Goal: Information Seeking & Learning: Learn about a topic

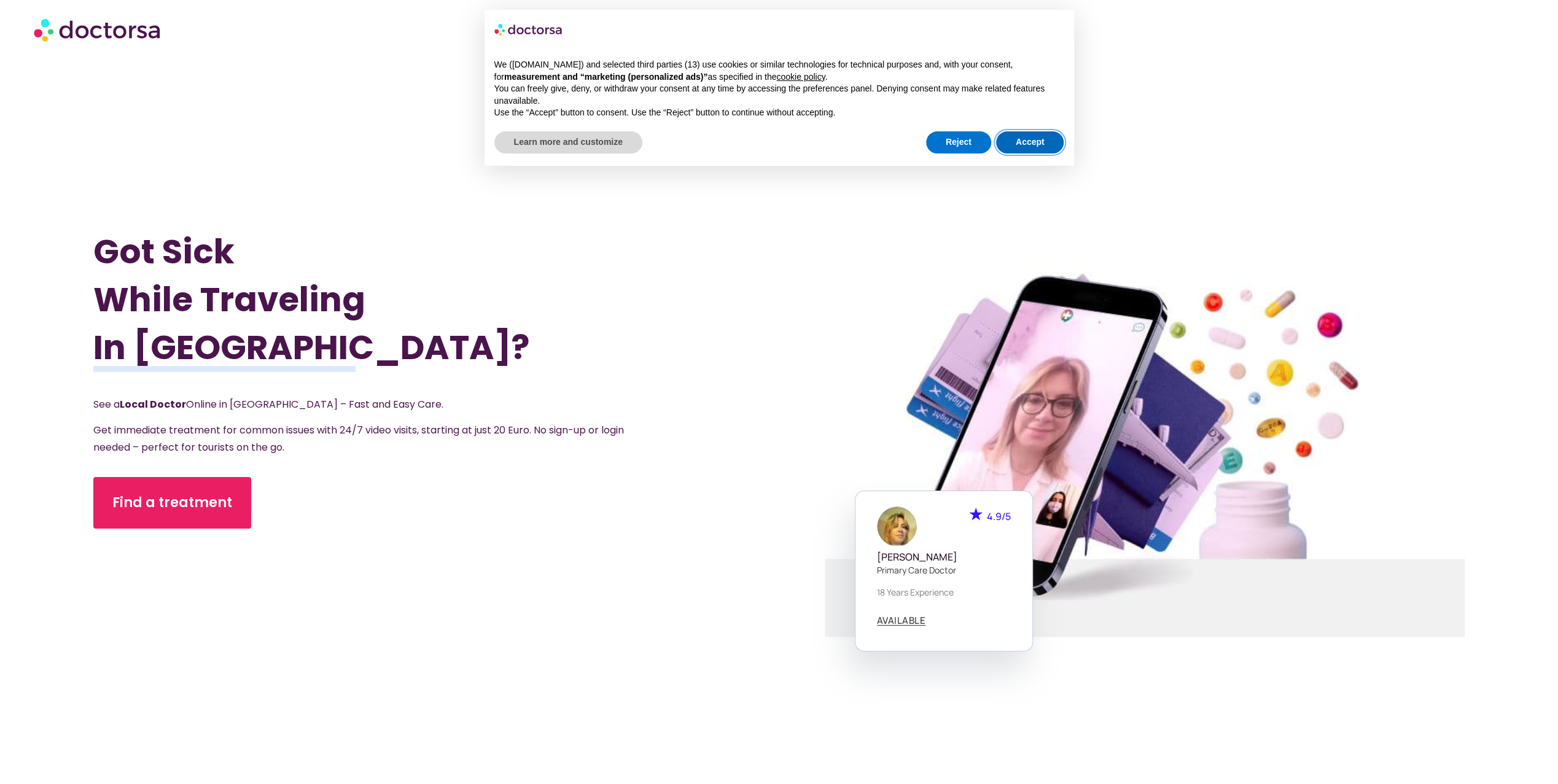
click at [1013, 137] on button "Accept" at bounding box center [1029, 142] width 68 height 22
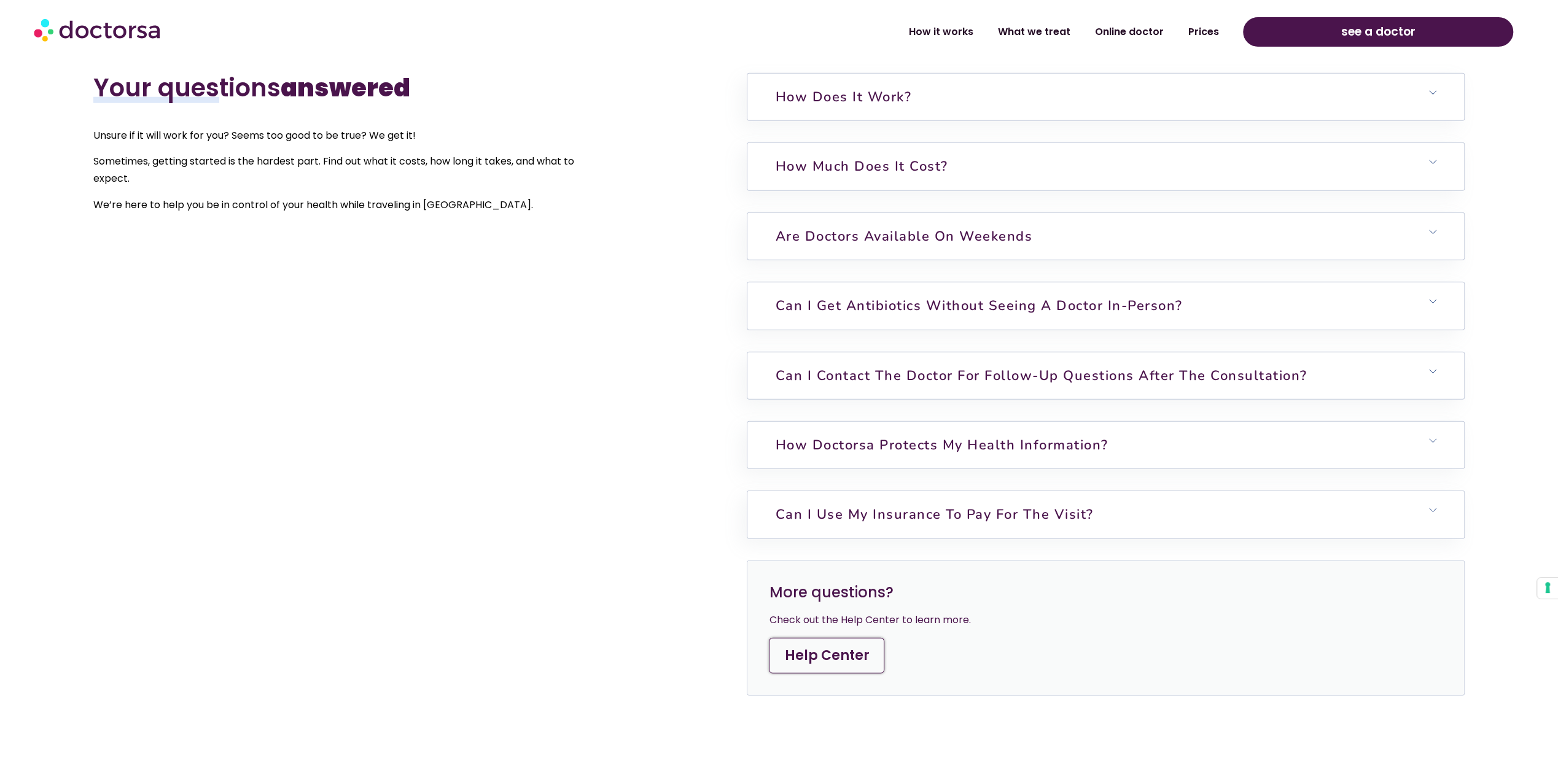
scroll to position [3622, 0]
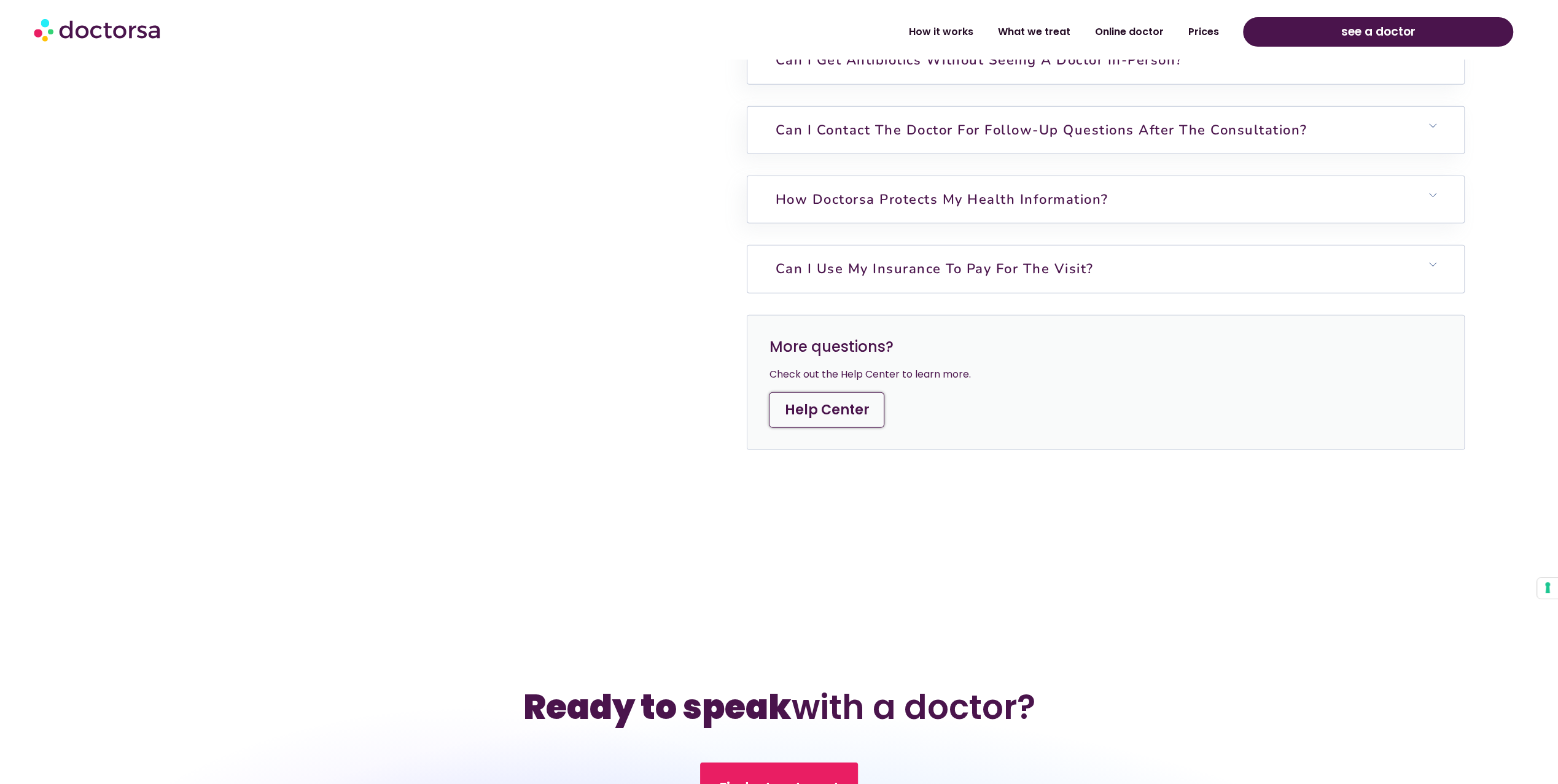
drag, startPoint x: 803, startPoint y: 262, endPoint x: 792, endPoint y: 263, distance: 11.0
click at [803, 262] on h6 "Can I use my insurance to pay for the visit?" at bounding box center [1105, 268] width 716 height 46
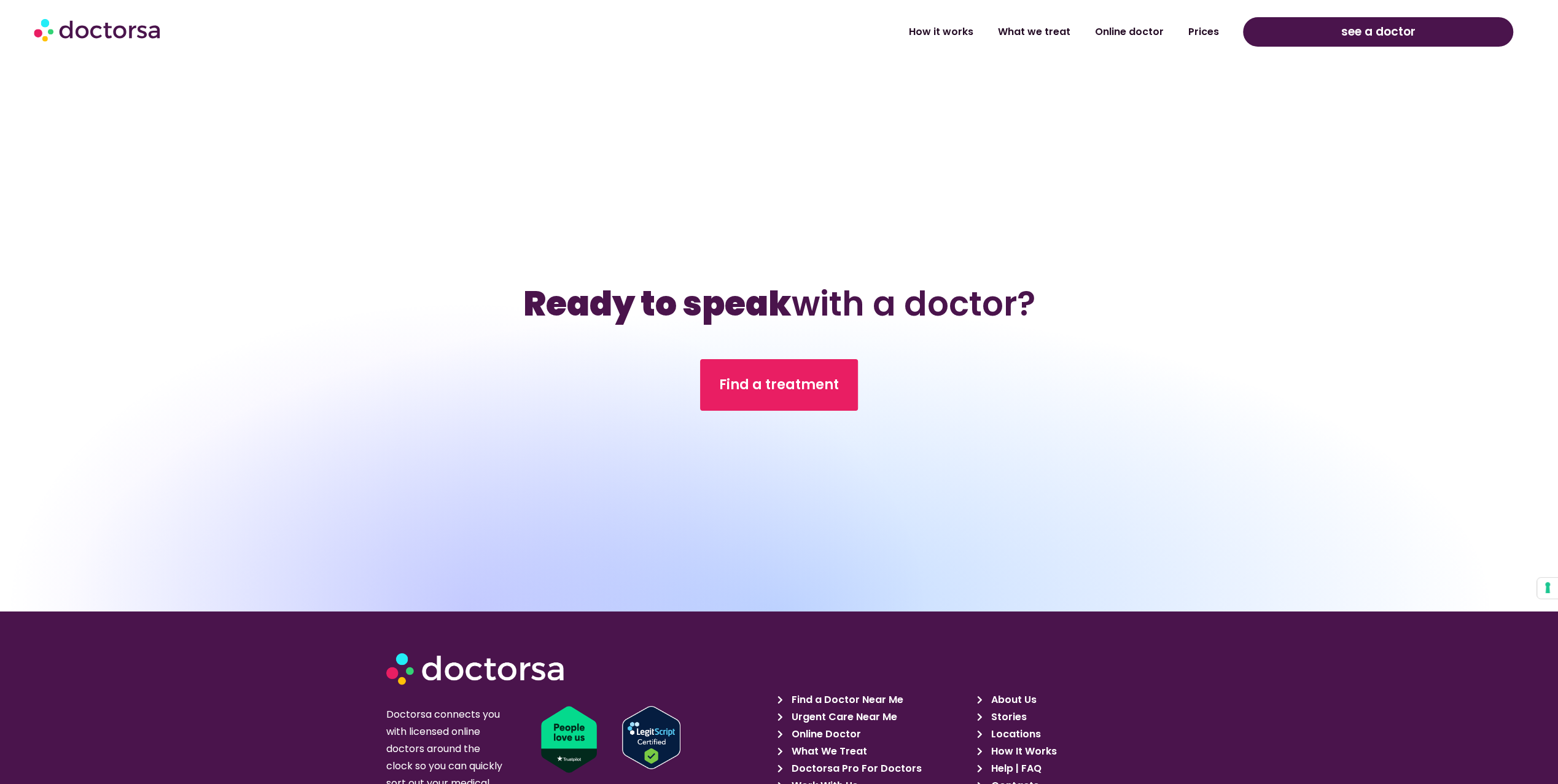
scroll to position [4356, 0]
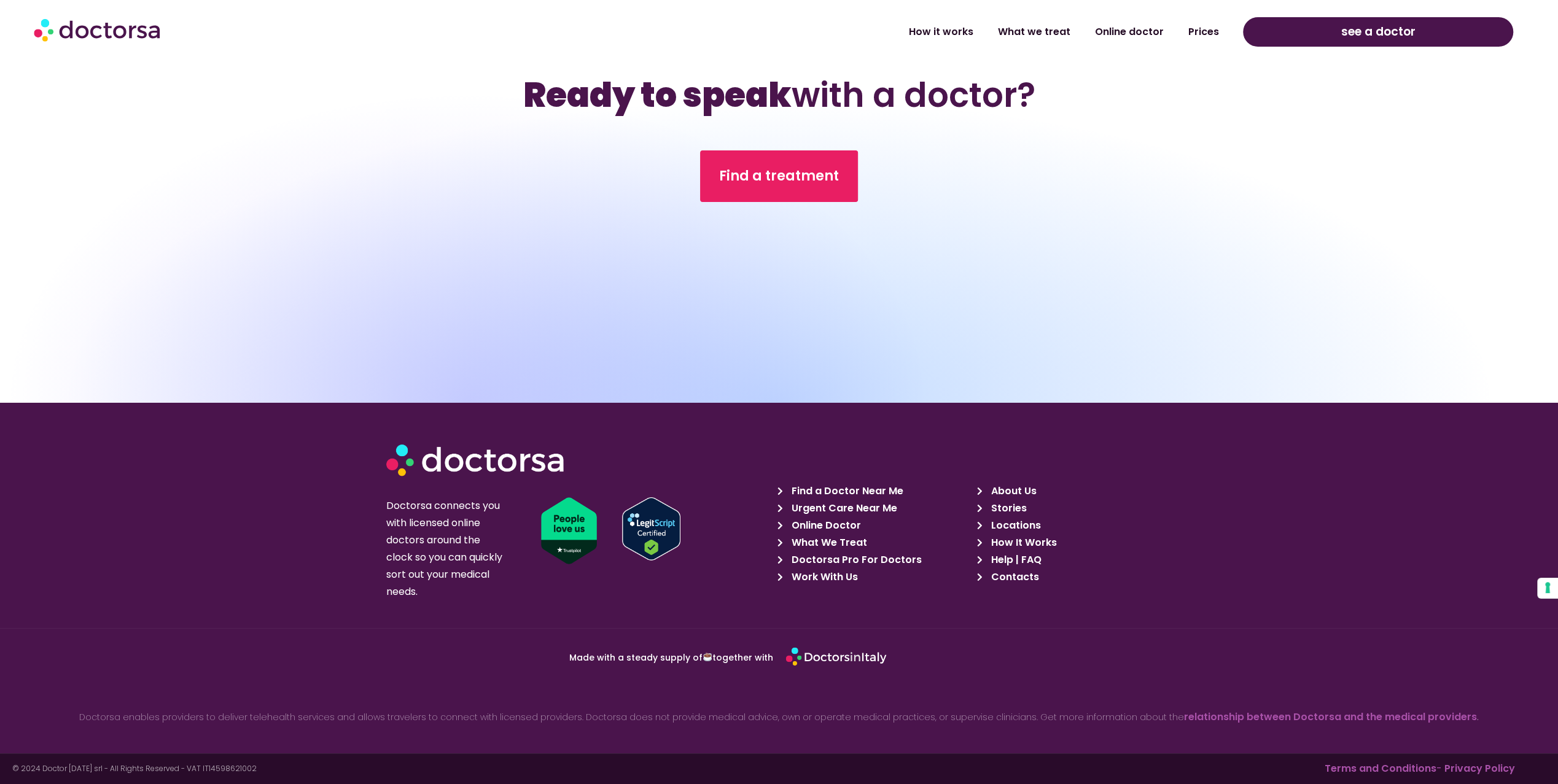
click at [1006, 555] on span "Help | FAQ" at bounding box center [1014, 559] width 53 height 18
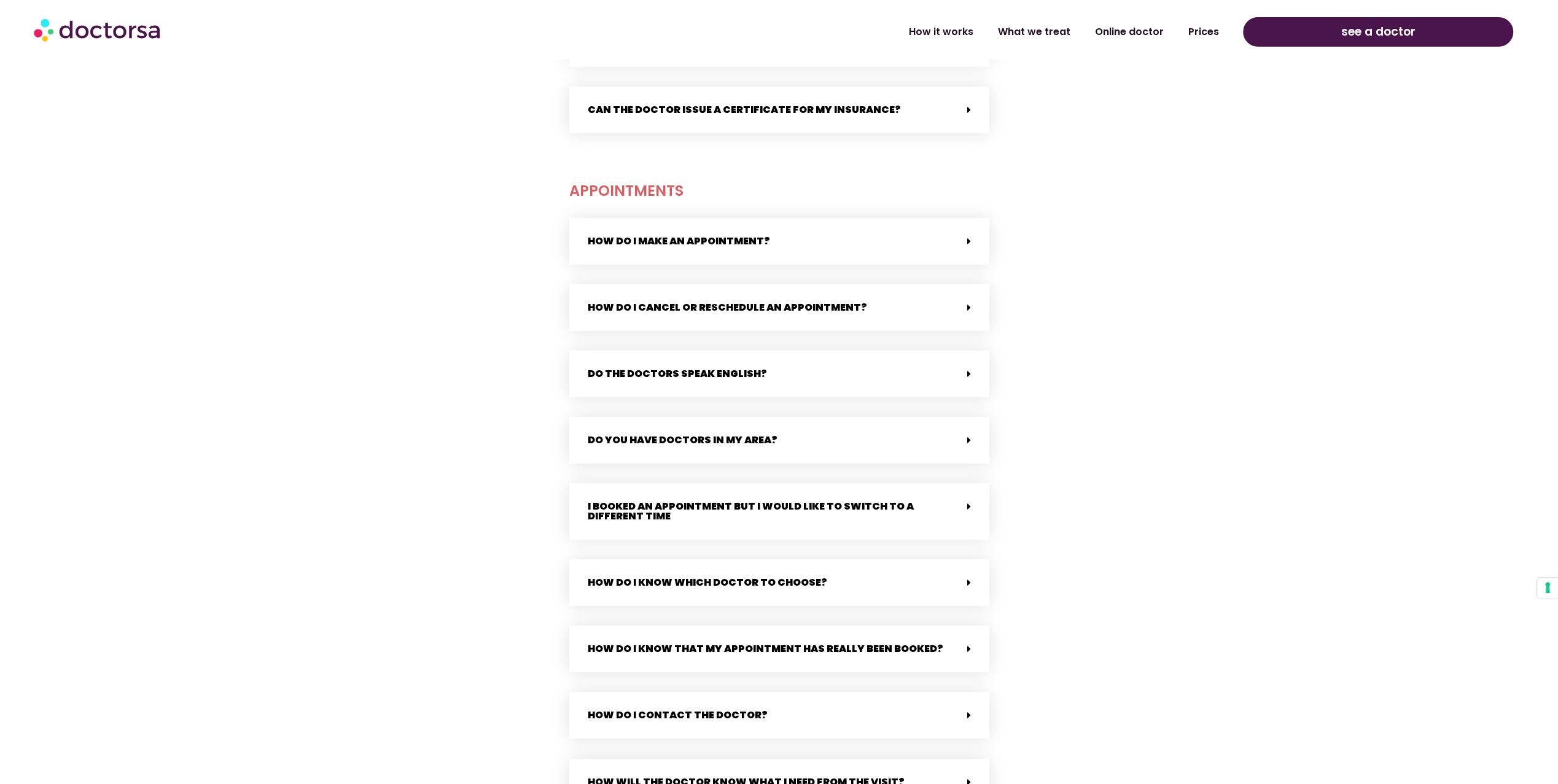
scroll to position [1535, 0]
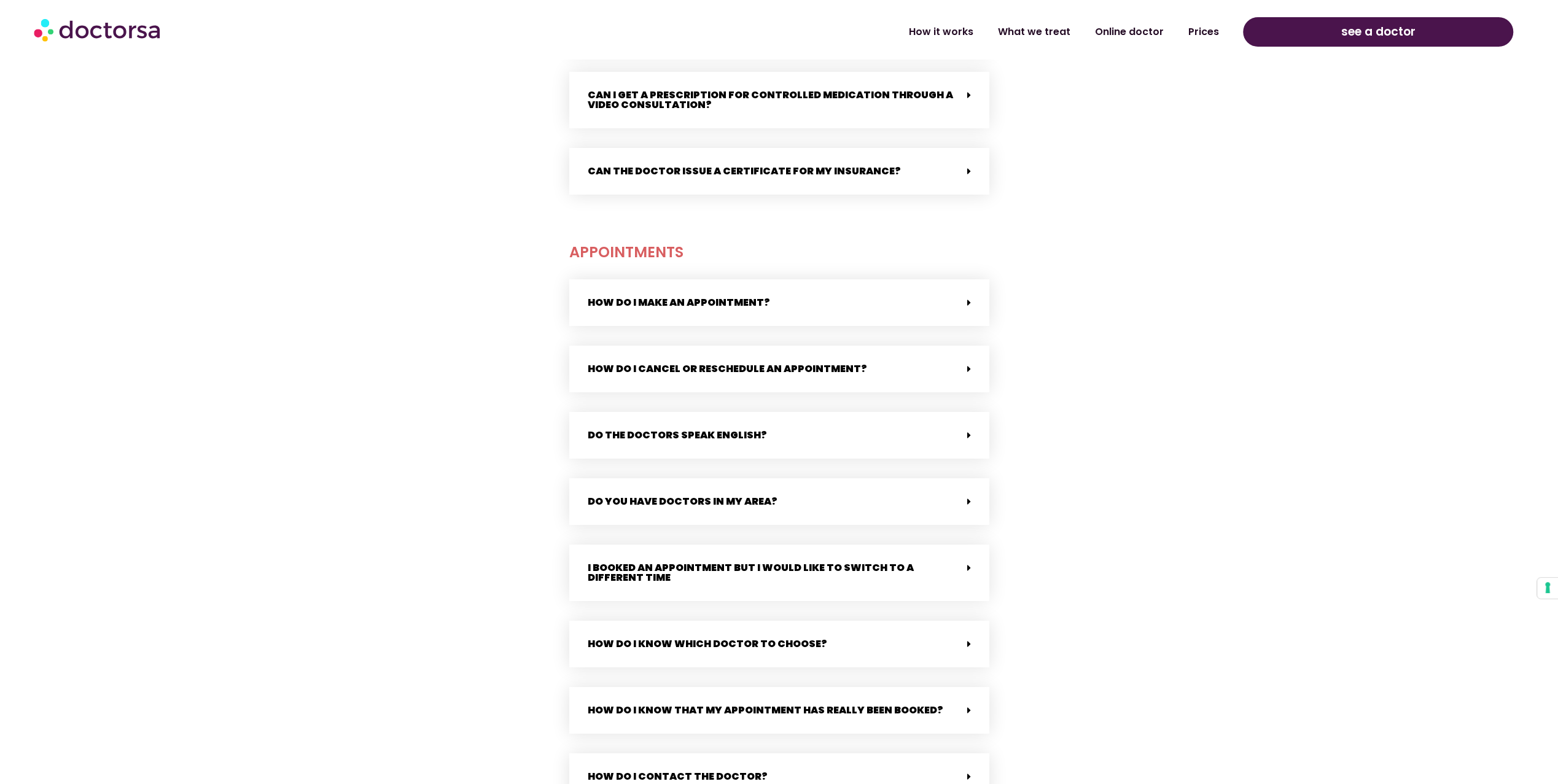
click at [837, 415] on div "Do the doctors speak English?" at bounding box center [779, 435] width 420 height 46
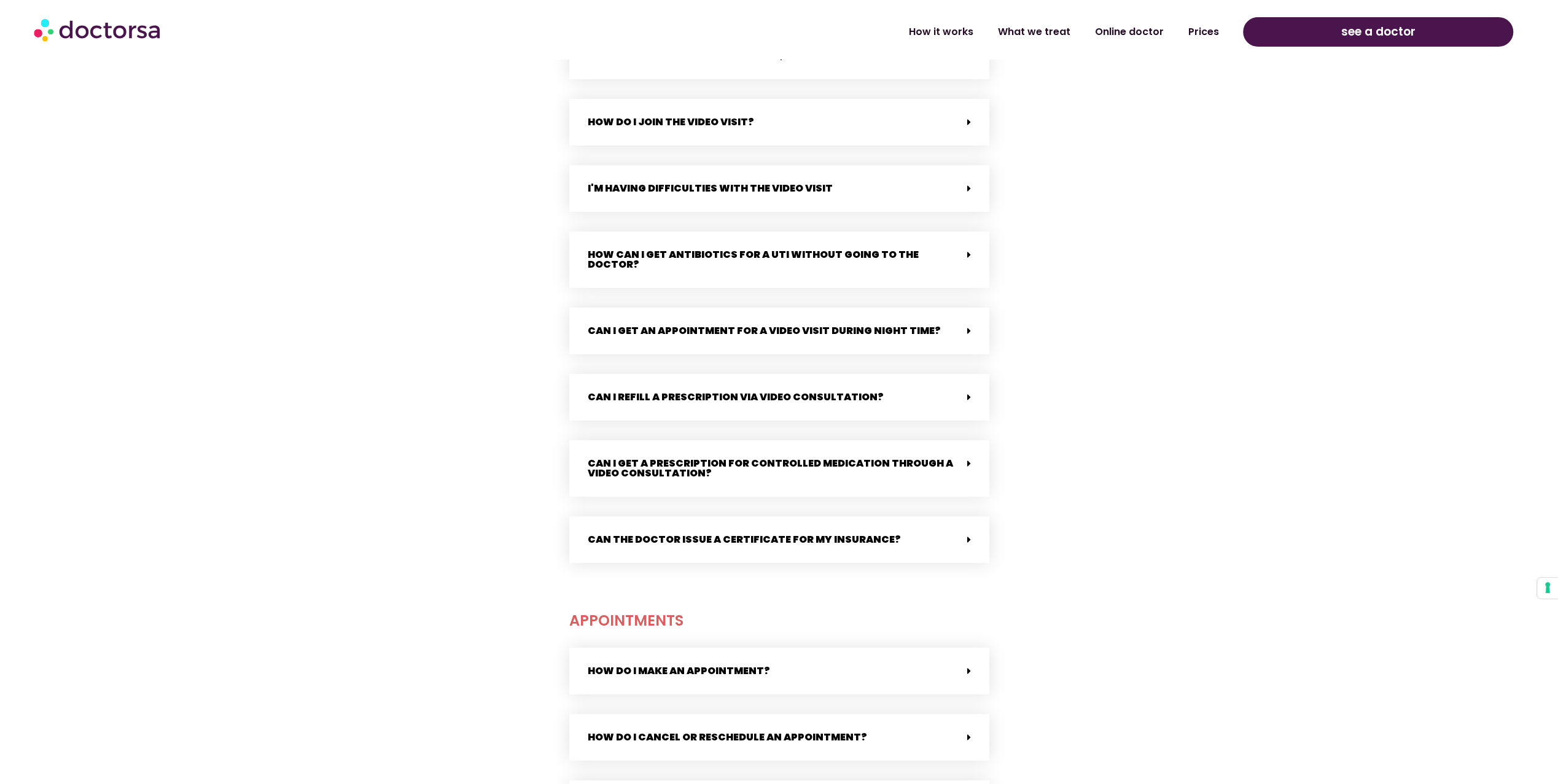
scroll to position [1105, 0]
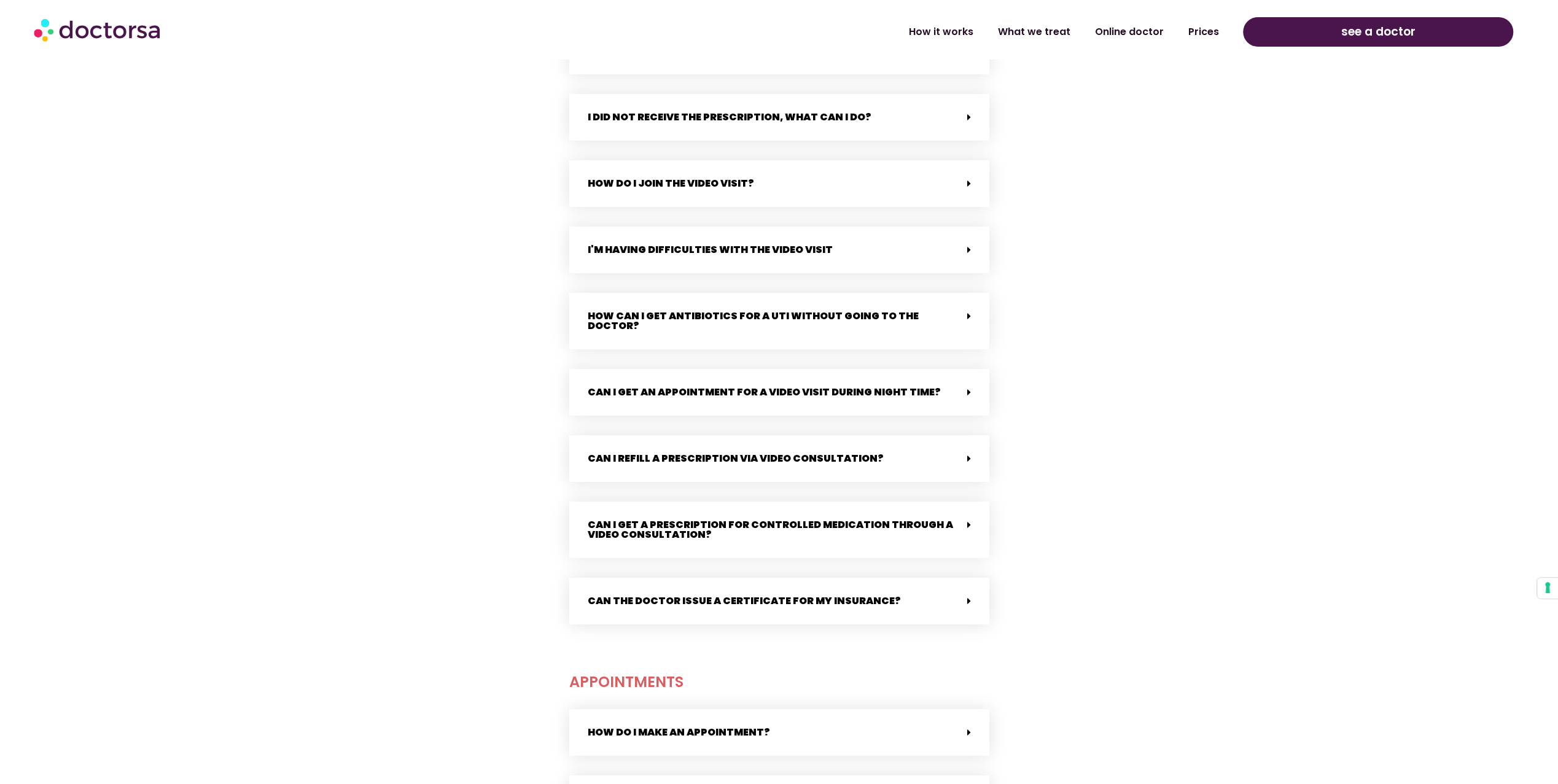
click at [797, 337] on div "How can I get antibiotics for a UTI without going to the doctor?" at bounding box center [779, 320] width 420 height 57
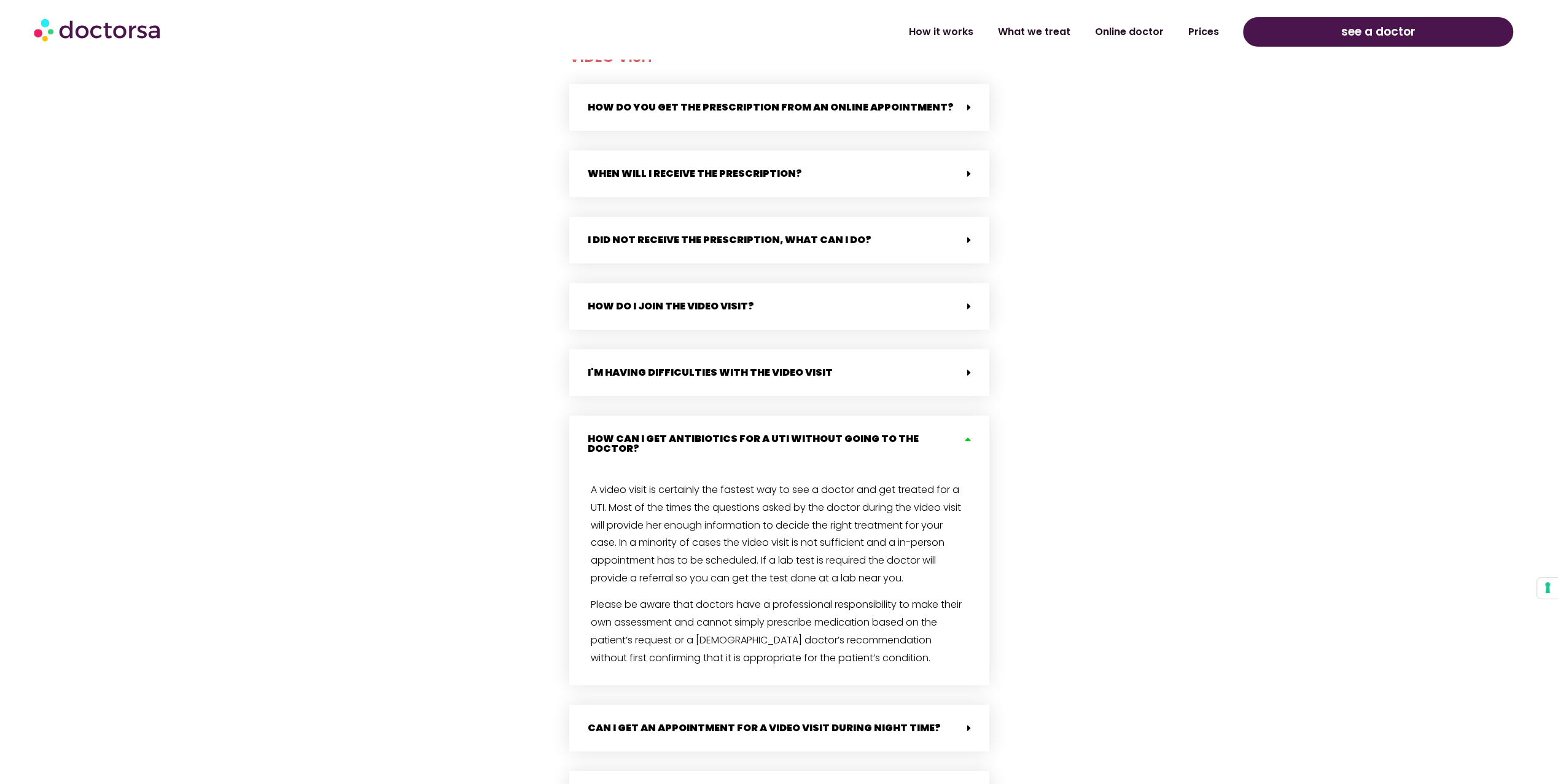
scroll to position [1228, 0]
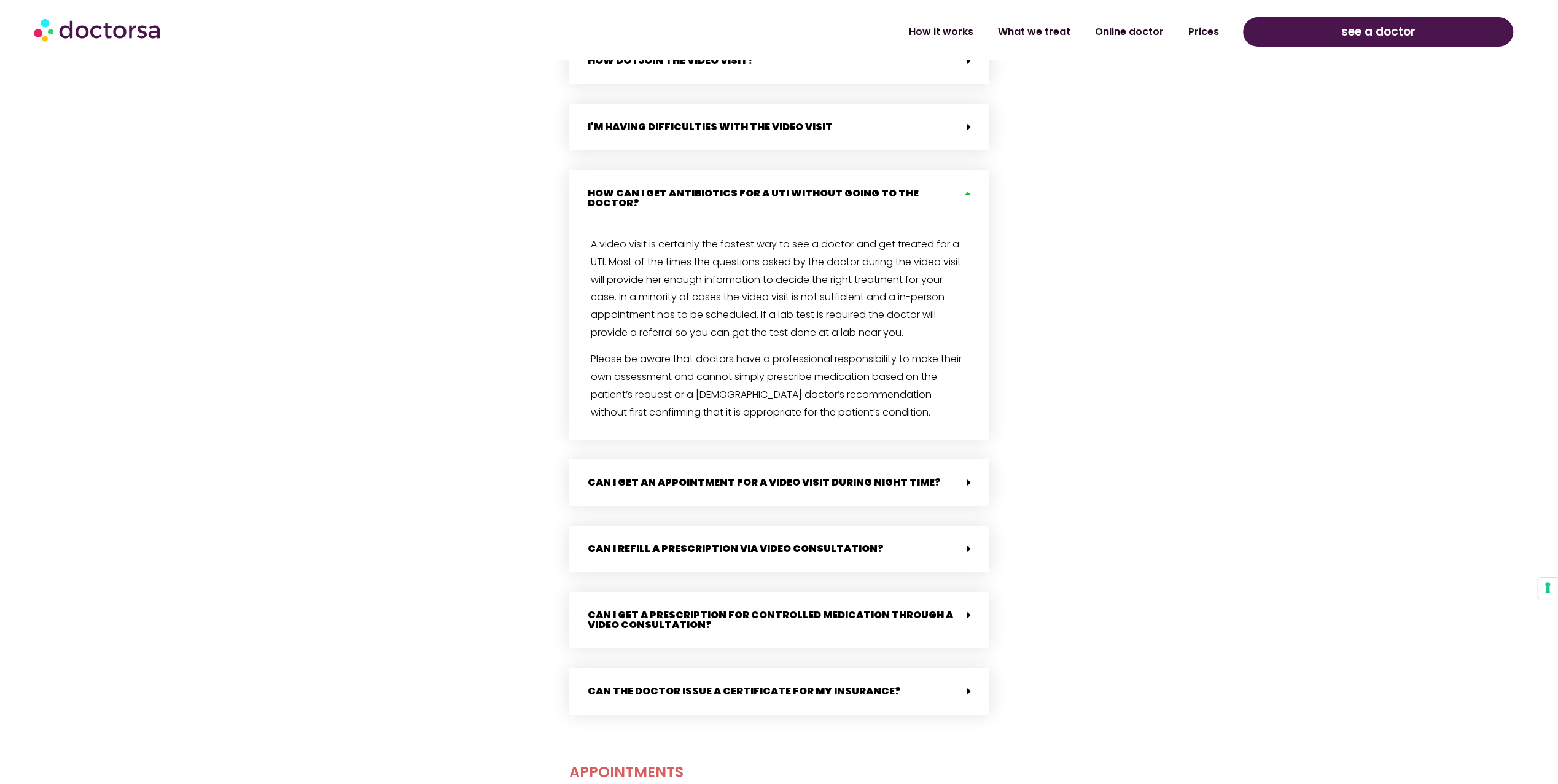
click at [770, 669] on div "Can the doctor issue a certificate for my insurance?" at bounding box center [779, 691] width 420 height 46
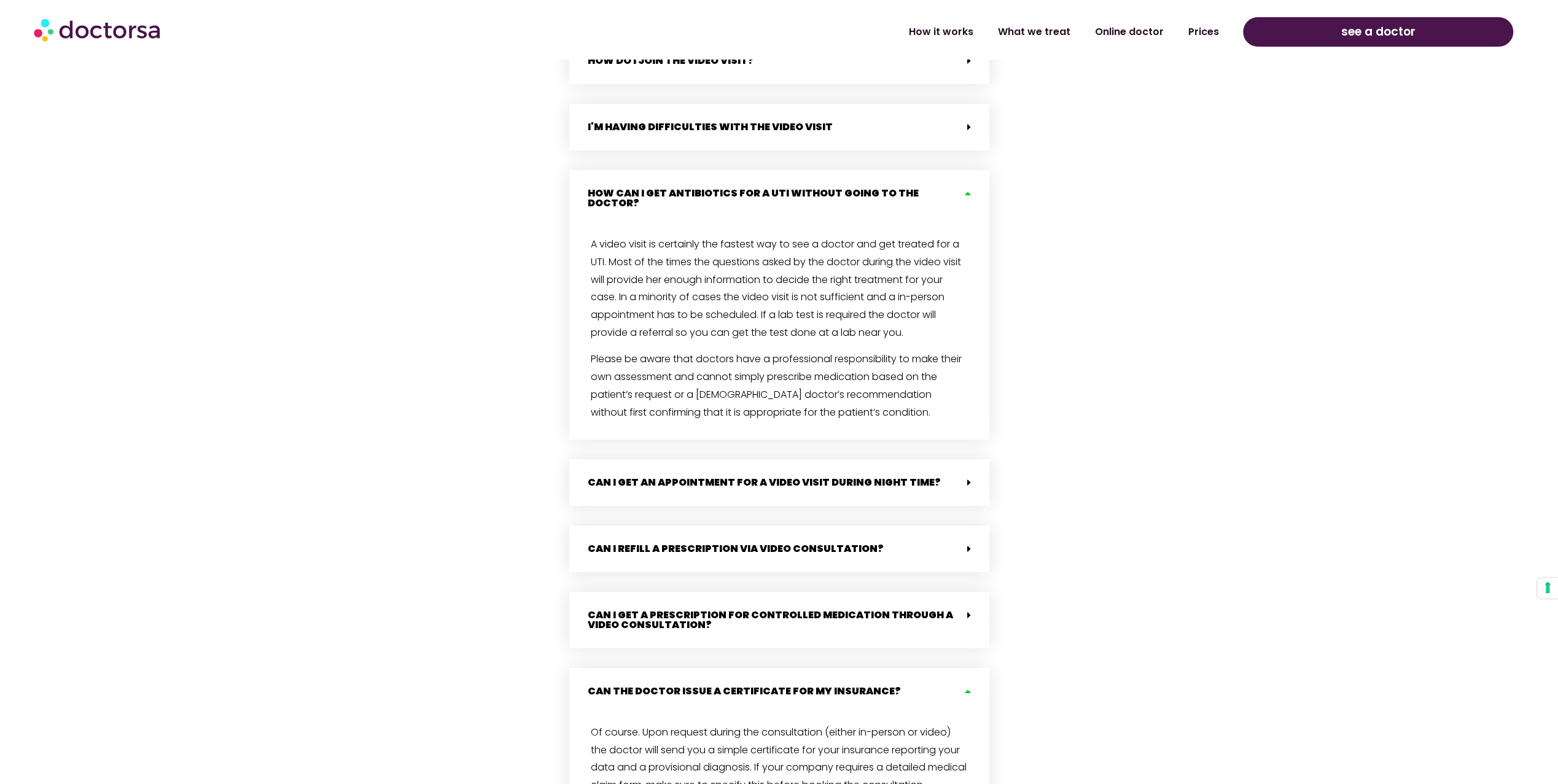
click at [784, 608] on link "Can I get a prescription for controlled medication through a video consultation?" at bounding box center [769, 620] width 365 height 24
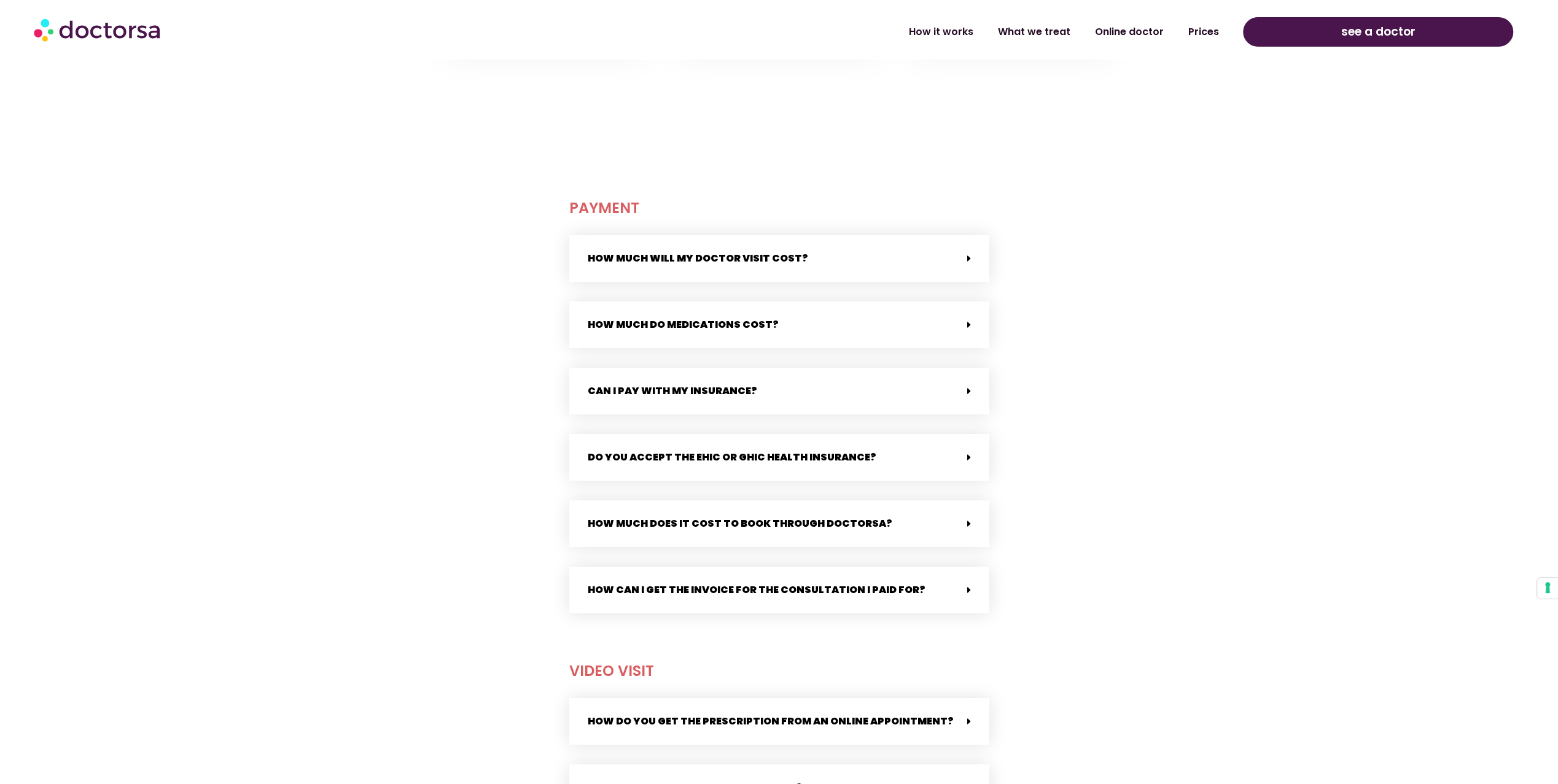
scroll to position [553, 0]
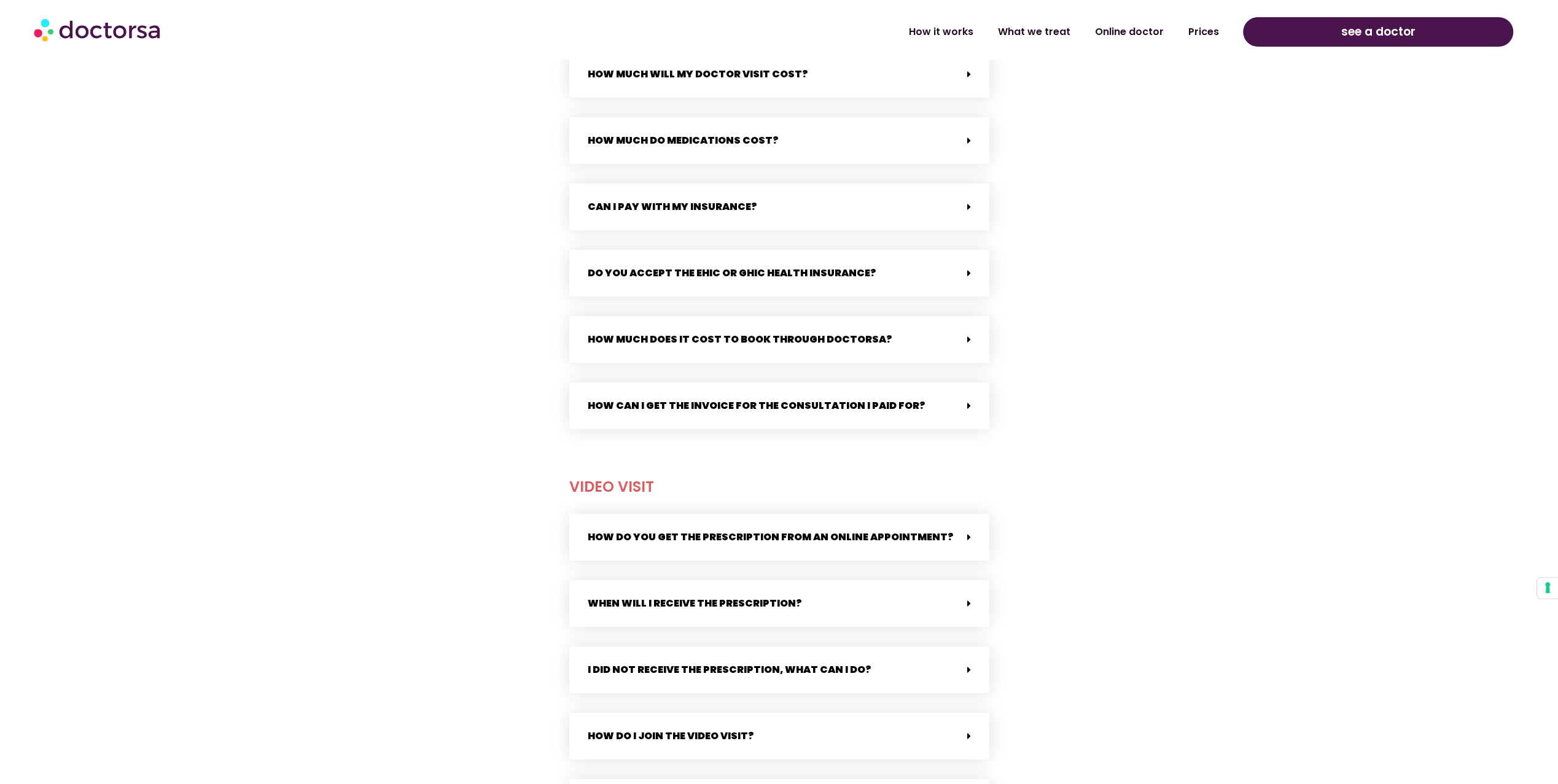
click at [751, 211] on div "Can I pay with my insurance?" at bounding box center [779, 207] width 420 height 46
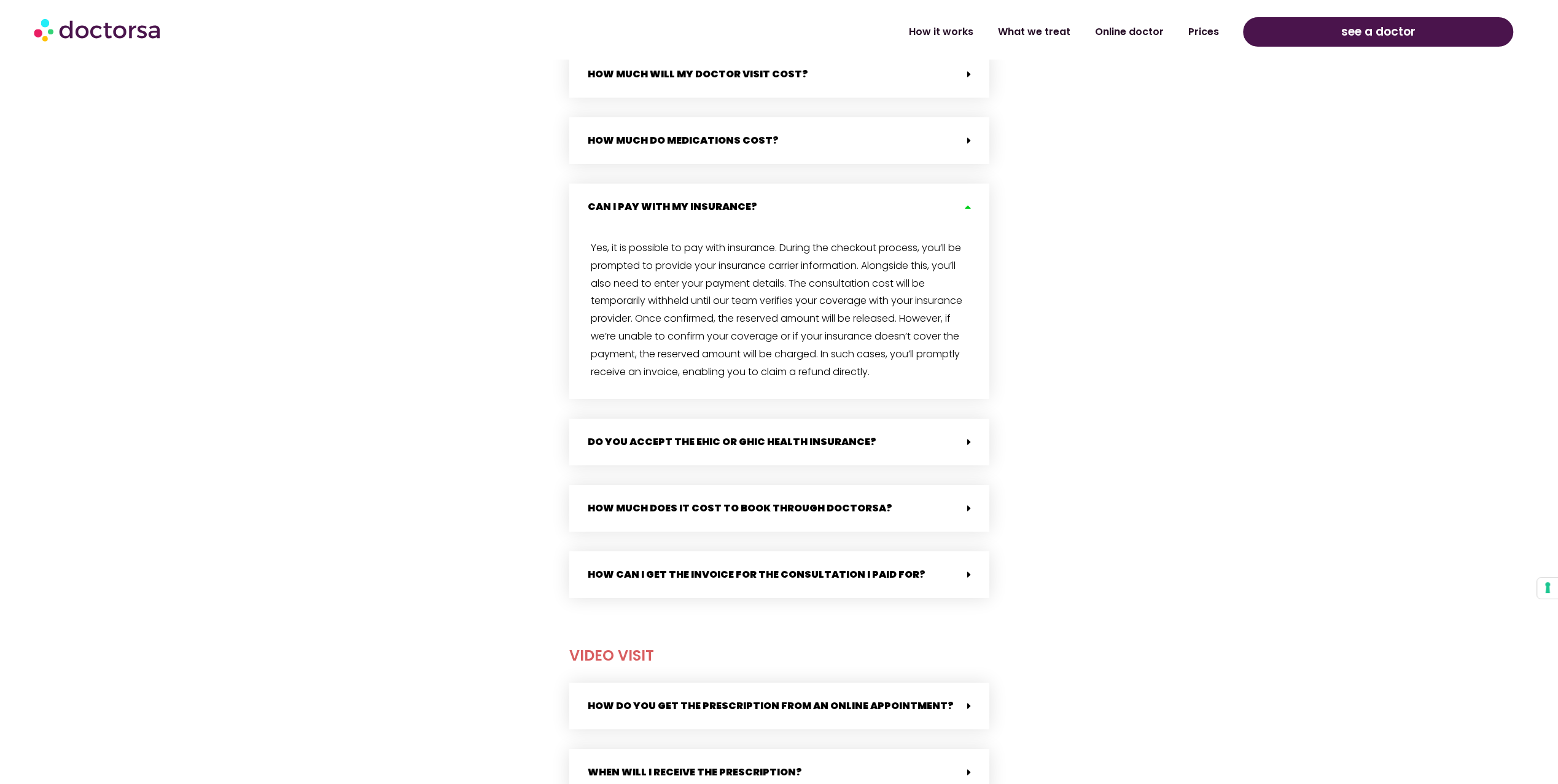
click at [730, 157] on div "How much do medications cost?" at bounding box center [779, 140] width 420 height 46
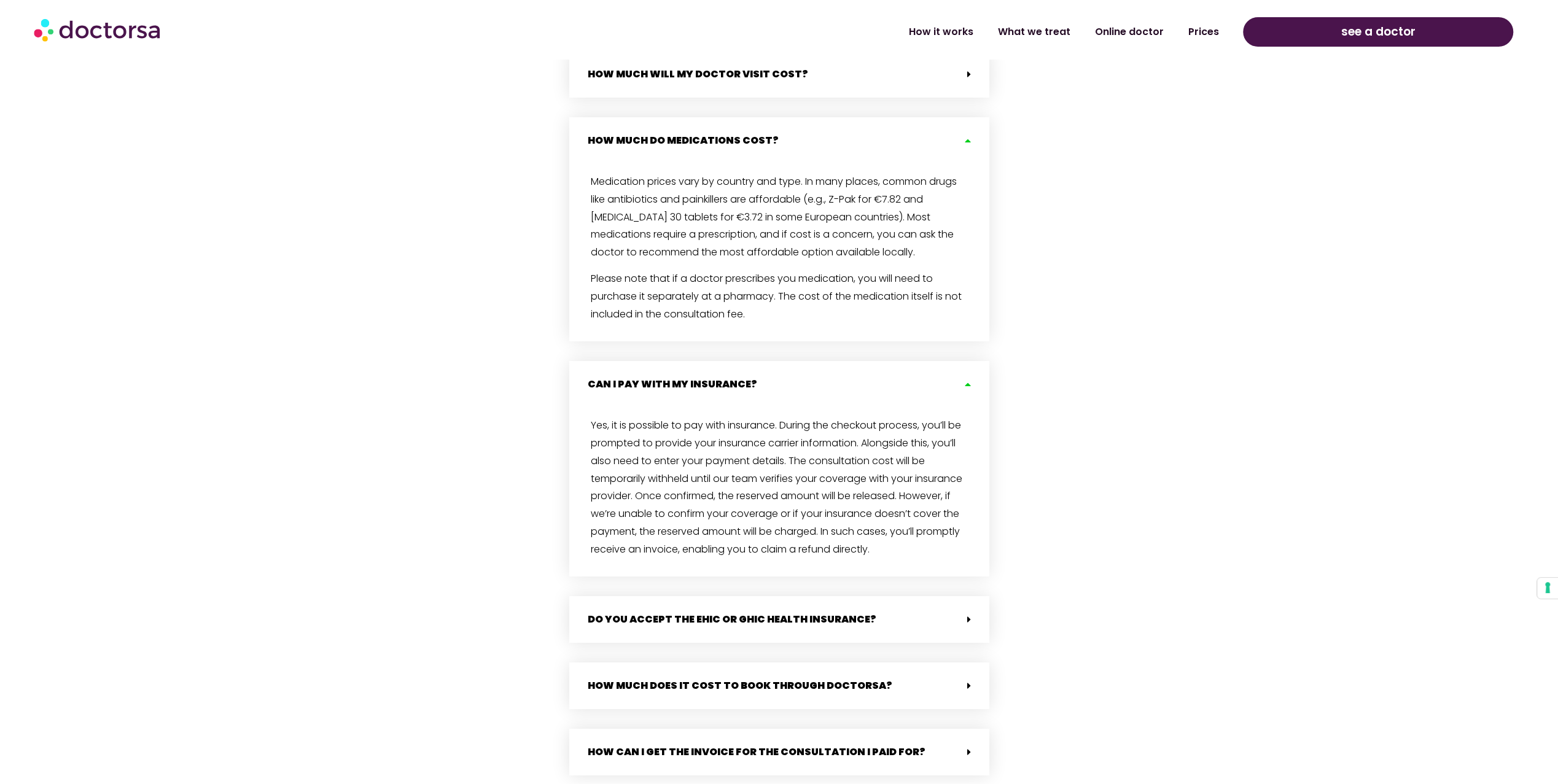
click at [711, 77] on link "How much will my doctor visit cost?" at bounding box center [697, 73] width 220 height 14
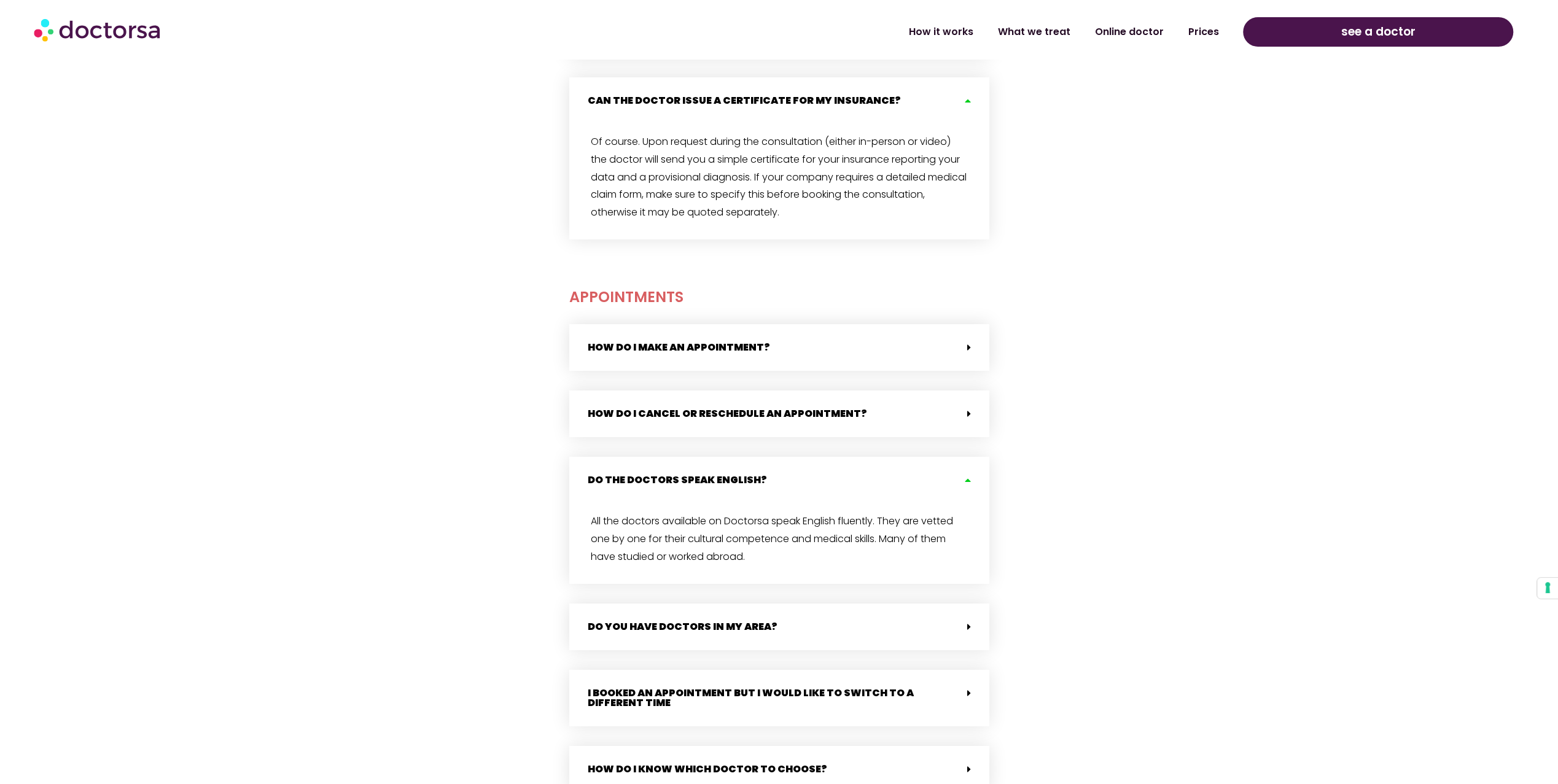
scroll to position [2517, 0]
